Goal: Book appointment/travel/reservation

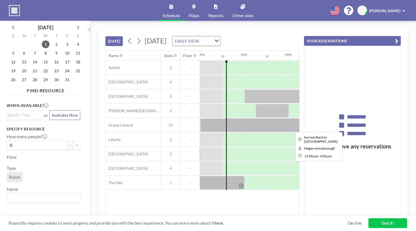
scroll to position [0, 531]
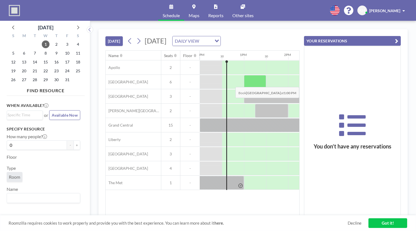
click at [259, 82] on div at bounding box center [255, 82] width 22 height 14
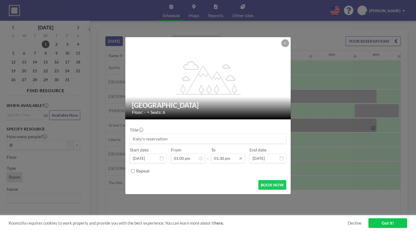
click at [232, 162] on input "01:30 pm" at bounding box center [228, 158] width 34 height 9
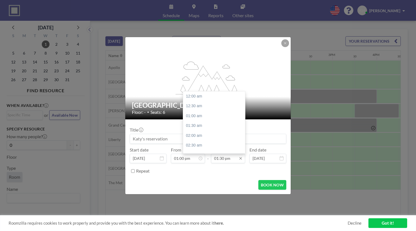
scroll to position [266, 0]
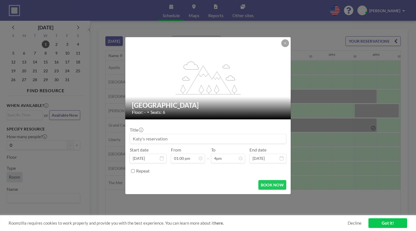
type input "01:30 pm"
click at [162, 141] on input at bounding box center [208, 138] width 156 height 9
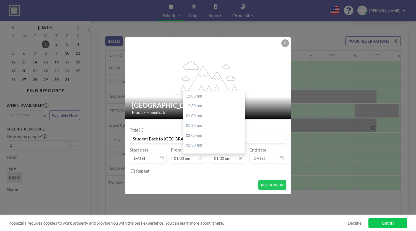
scroll to position [0, 0]
type input "Student Back to [GEOGRAPHIC_DATA]"
click at [223, 162] on input "01:30 pm" at bounding box center [228, 158] width 34 height 9
click at [195, 107] on div "04:00 pm" at bounding box center [215, 109] width 65 height 10
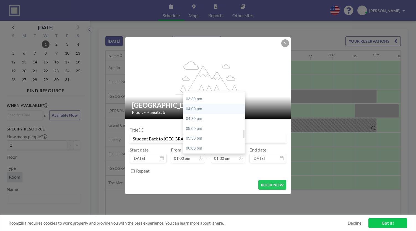
type input "04:00 pm"
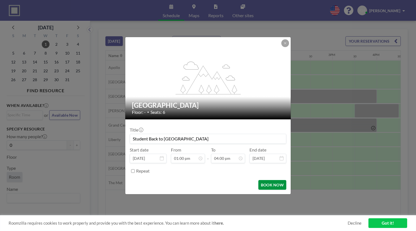
scroll to position [315, 0]
click at [221, 140] on input "Student Back to [GEOGRAPHIC_DATA]" at bounding box center [208, 138] width 156 height 9
click at [269, 182] on button "BOOK NOW" at bounding box center [272, 185] width 28 height 10
